Goal: Find specific page/section: Find specific page/section

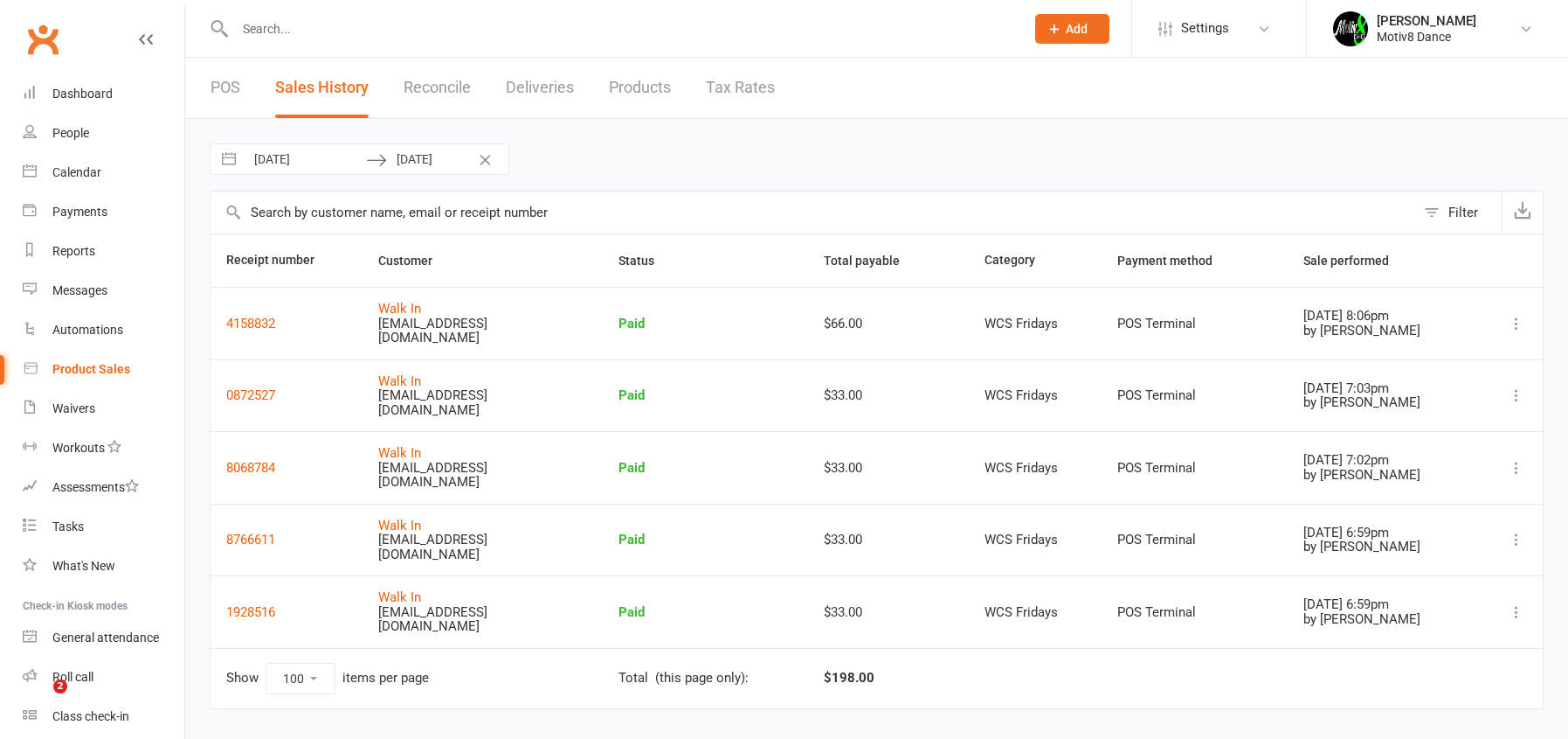
select select "100"
click at [58, 406] on div "Waivers" at bounding box center [73, 408] width 43 height 14
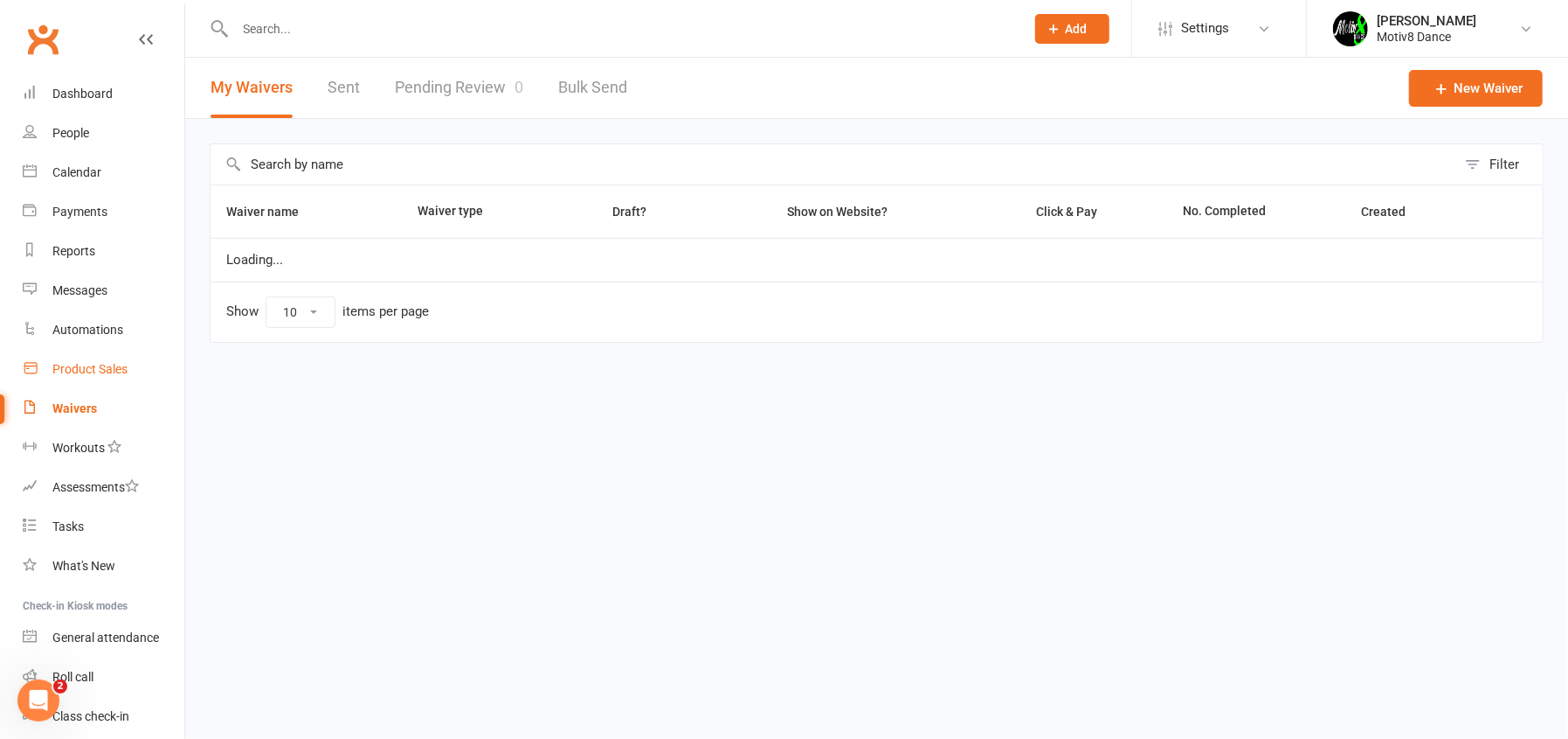
click at [86, 369] on div "Product Sales" at bounding box center [90, 369] width 75 height 14
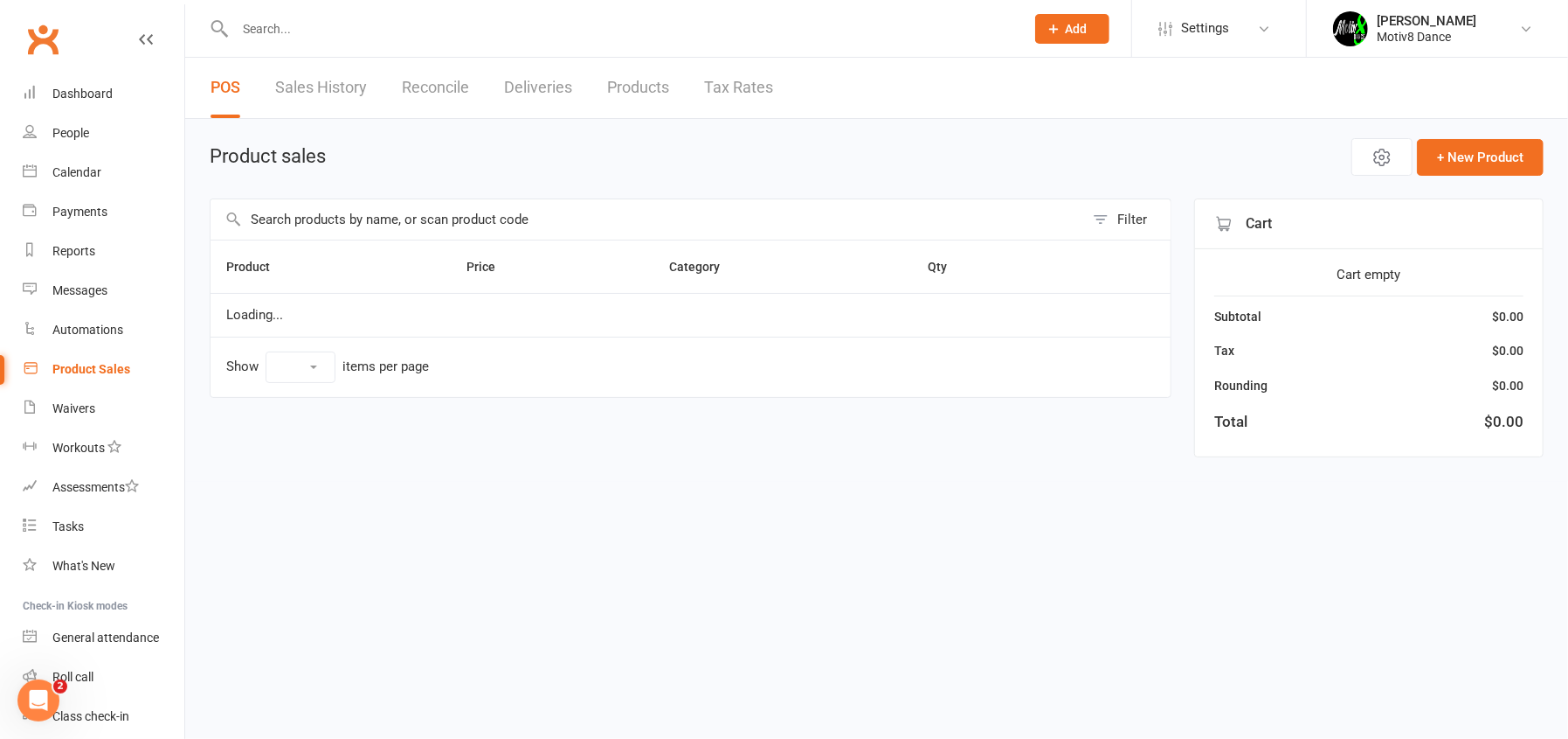
select select "10"
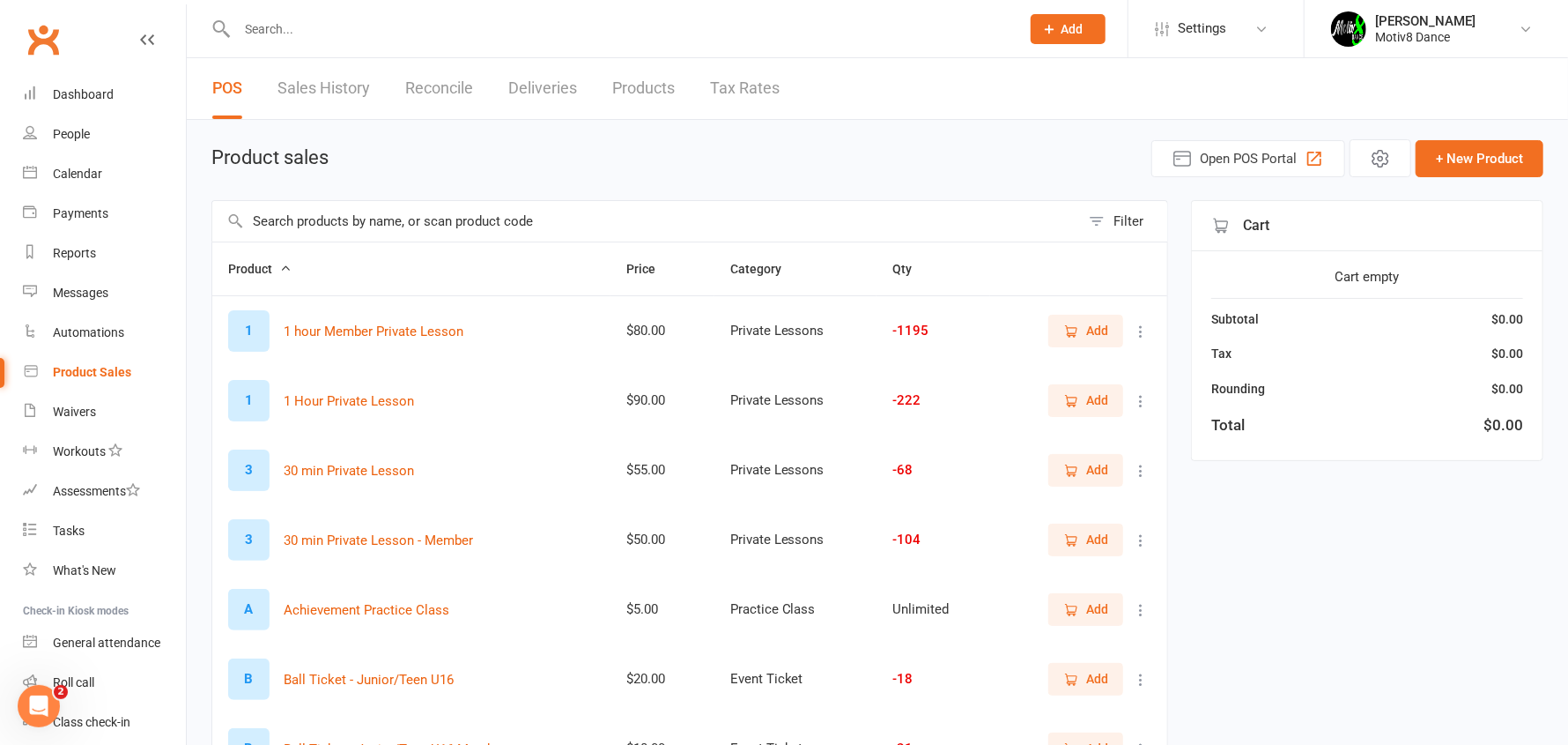
click at [340, 81] on link "Sales History" at bounding box center [323, 89] width 92 height 61
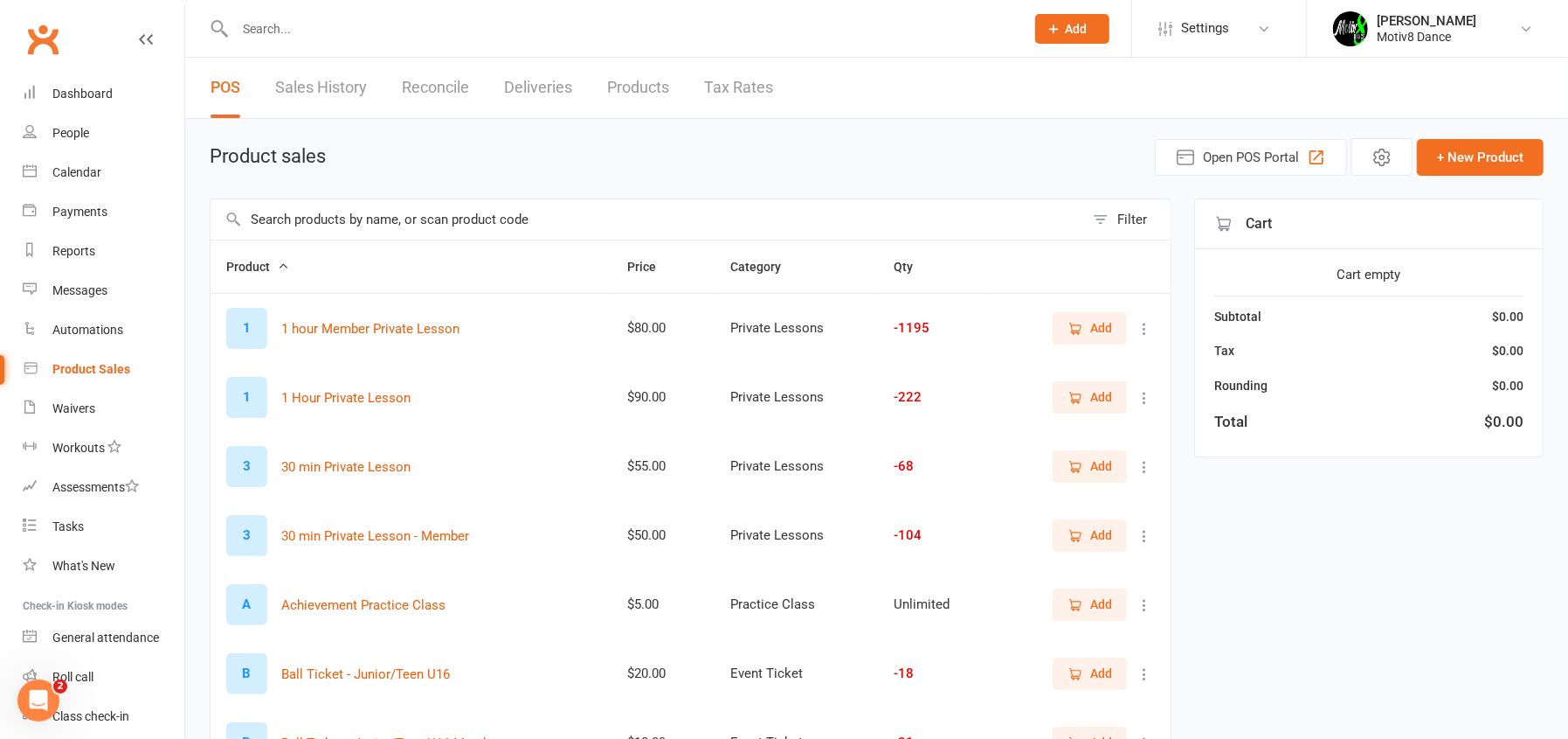
select select "100"
